Goal: Communication & Community: Ask a question

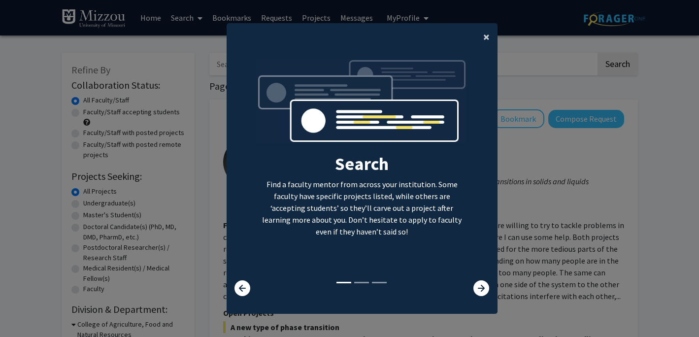
click at [487, 33] on span "×" at bounding box center [486, 36] width 6 height 15
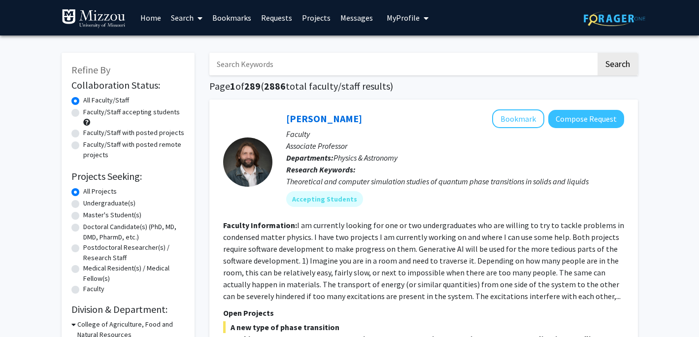
click at [345, 20] on link "Messages" at bounding box center [356, 17] width 42 height 34
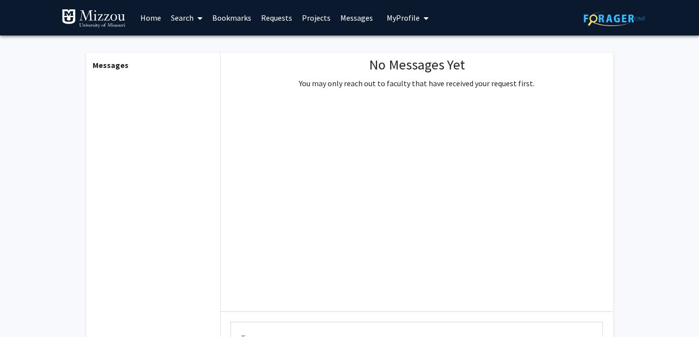
click at [244, 17] on link "Bookmarks" at bounding box center [231, 17] width 49 height 34
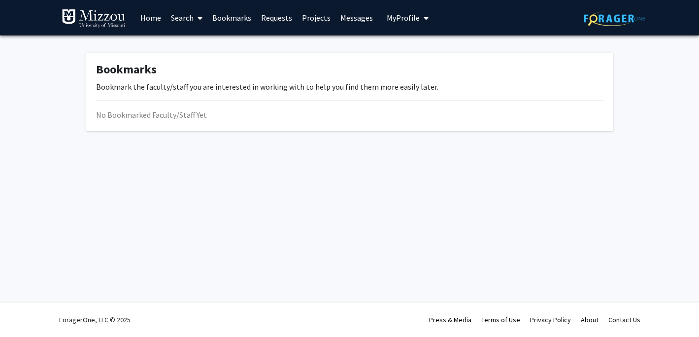
click at [275, 18] on link "Requests" at bounding box center [276, 17] width 41 height 34
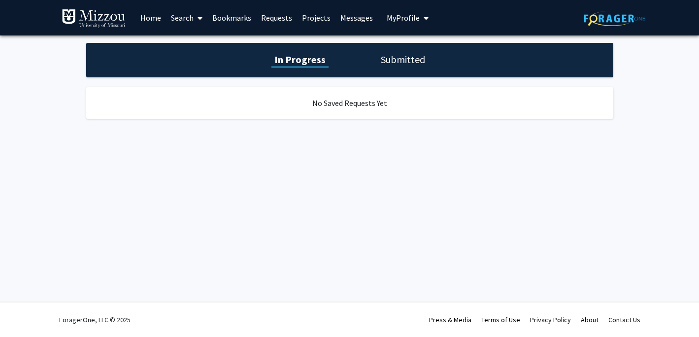
click at [266, 15] on link "Requests" at bounding box center [276, 17] width 41 height 34
click at [340, 17] on link "Messages" at bounding box center [356, 17] width 42 height 34
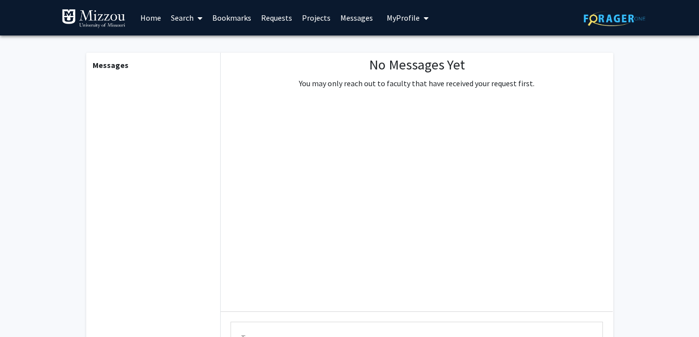
click at [154, 15] on link "Home" at bounding box center [150, 17] width 31 height 34
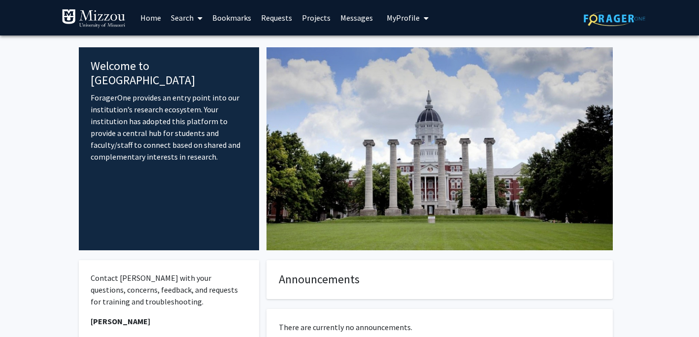
click at [189, 17] on link "Search" at bounding box center [186, 17] width 41 height 34
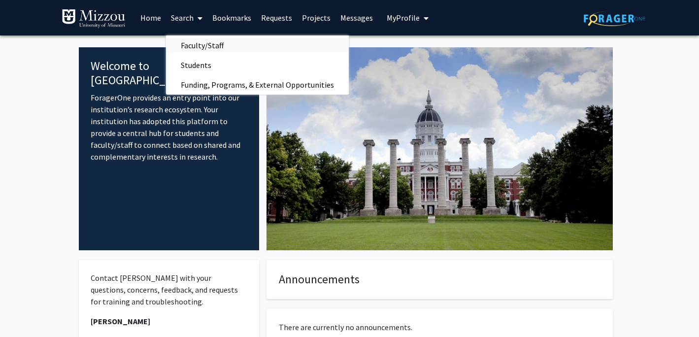
click at [210, 47] on span "Faculty/Staff" at bounding box center [202, 45] width 72 height 20
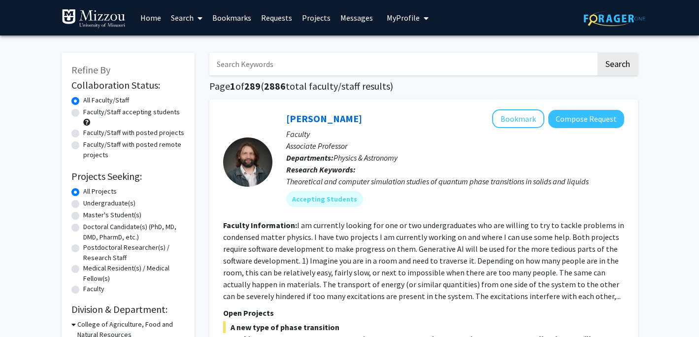
click at [266, 68] on input "Search Keywords" at bounding box center [402, 64] width 387 height 23
click at [597, 53] on button "Search" at bounding box center [617, 64] width 40 height 23
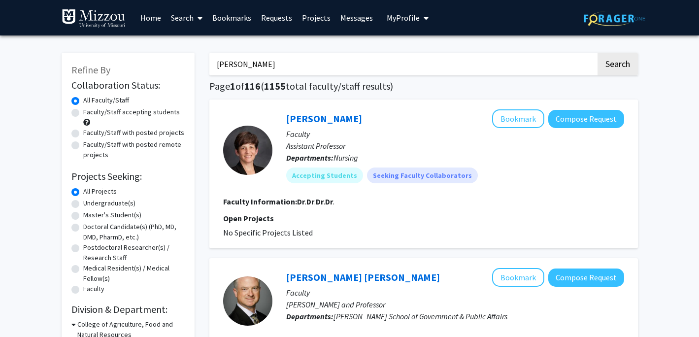
type input "[PERSON_NAME]"
click at [597, 53] on button "Search" at bounding box center [617, 64] width 40 height 23
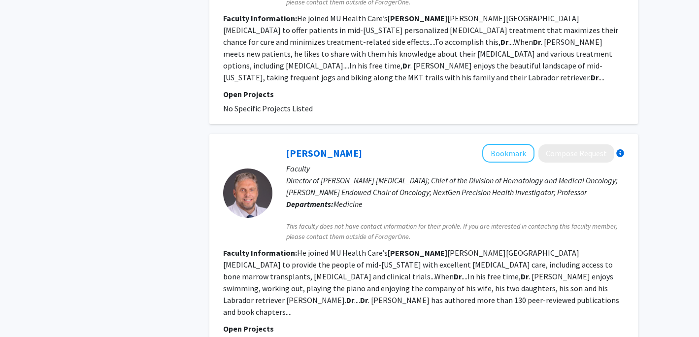
scroll to position [4, 0]
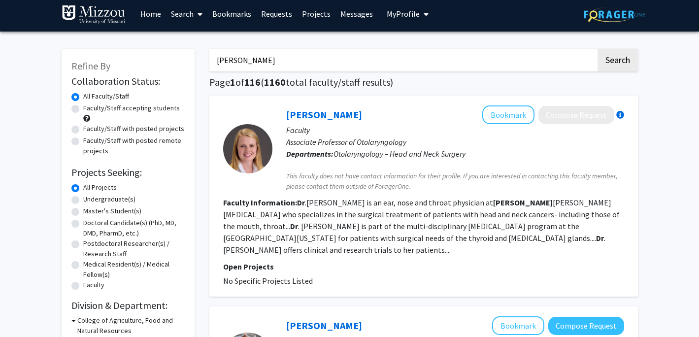
drag, startPoint x: 273, startPoint y: 59, endPoint x: 182, endPoint y: 61, distance: 91.1
paste input "[PERSON_NAME]"
type input "[PERSON_NAME]"
click at [597, 49] on button "Search" at bounding box center [617, 60] width 40 height 23
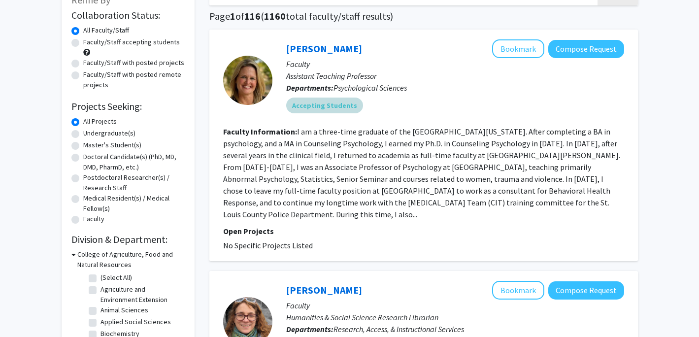
scroll to position [67, 0]
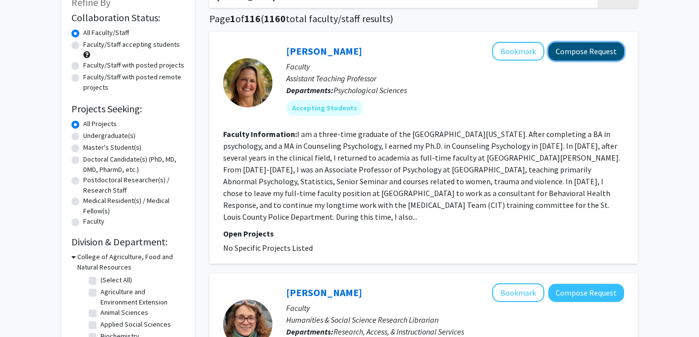
click at [586, 54] on button "Compose Request" at bounding box center [586, 51] width 76 height 18
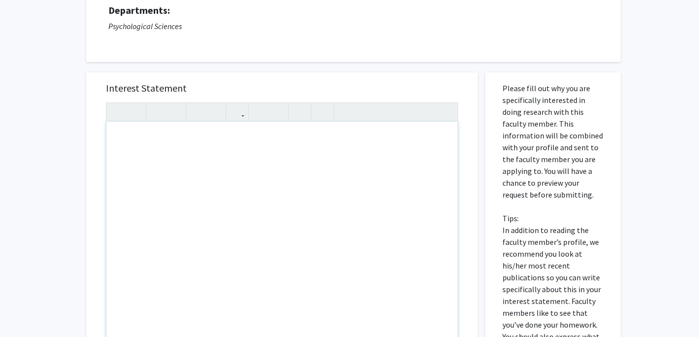
scroll to position [103, 0]
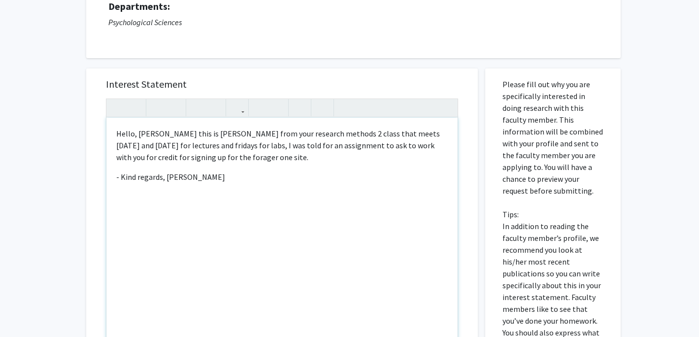
type textarea "<p>Hello, [PERSON_NAME] this is [PERSON_NAME] from your research methods 2 clas…"
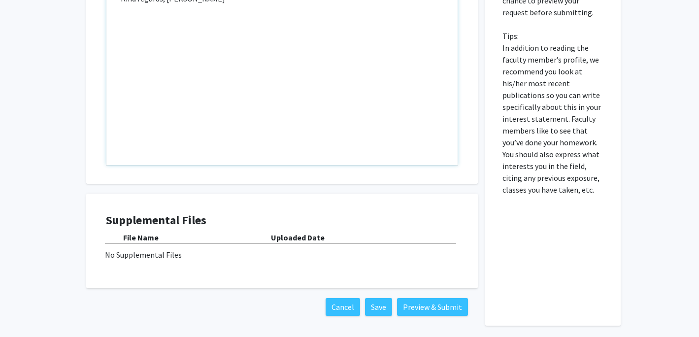
scroll to position [322, 0]
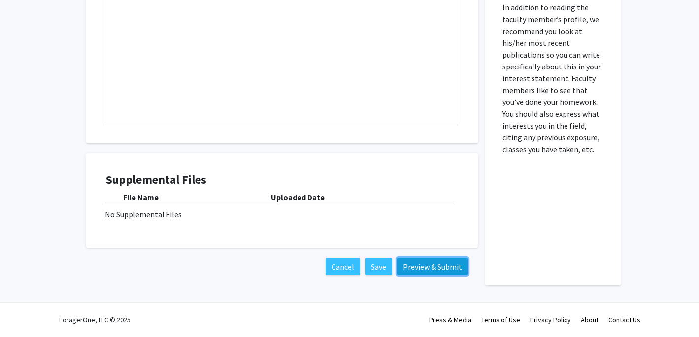
click at [413, 265] on button "Preview & Submit" at bounding box center [432, 267] width 71 height 18
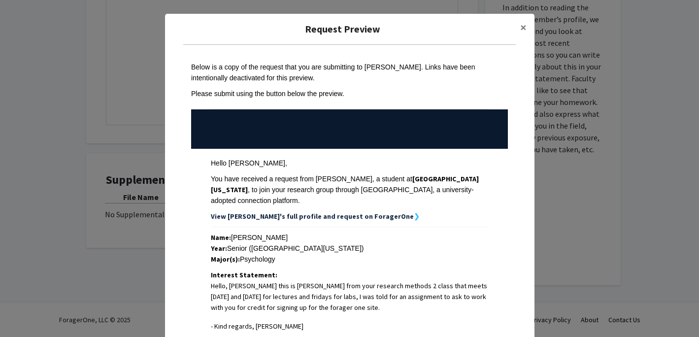
scroll to position [163, 0]
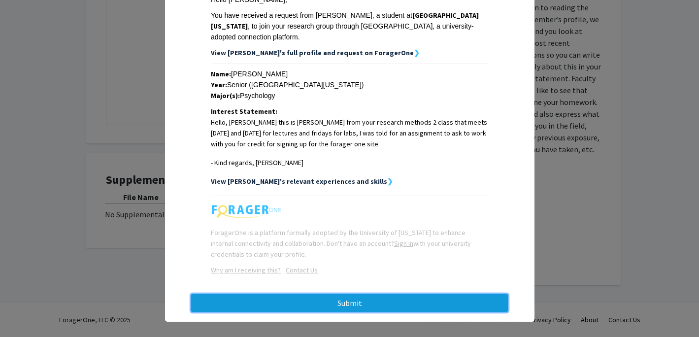
click at [360, 294] on button "Submit" at bounding box center [349, 303] width 317 height 18
